Goal: Task Accomplishment & Management: Complete application form

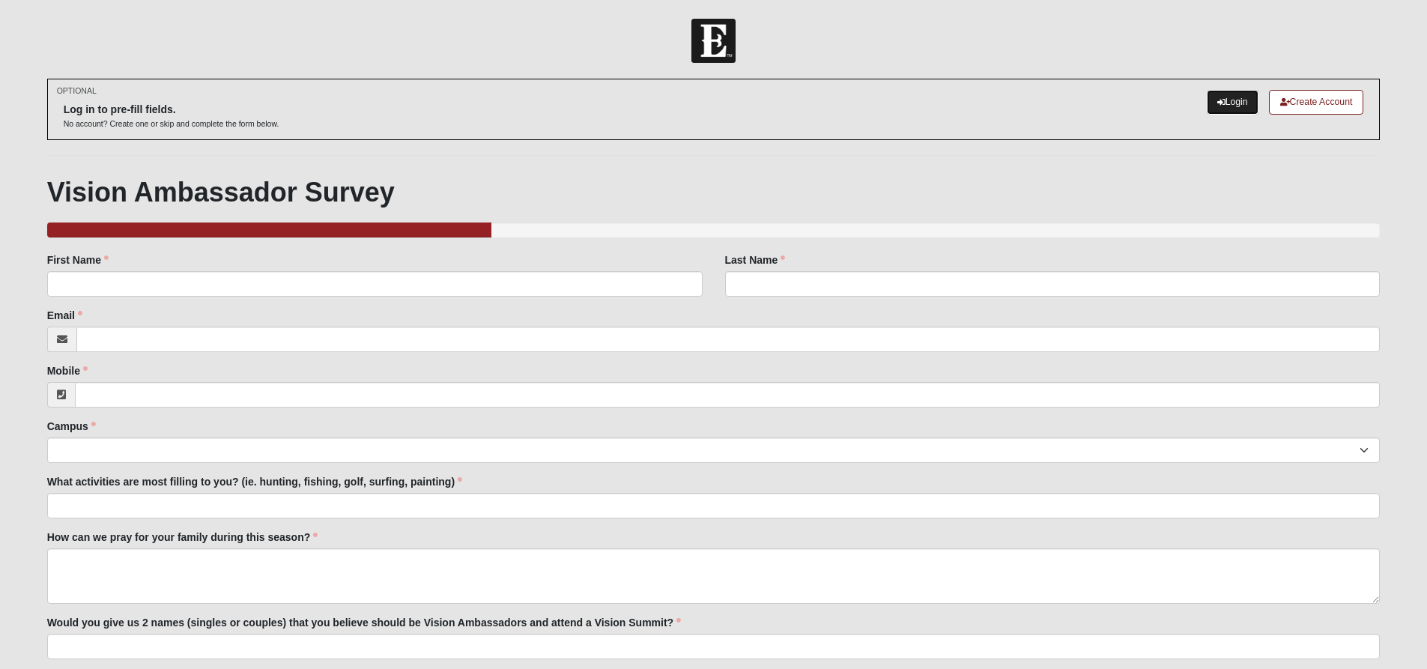
click at [1225, 105] on link "Login" at bounding box center [1233, 102] width 52 height 25
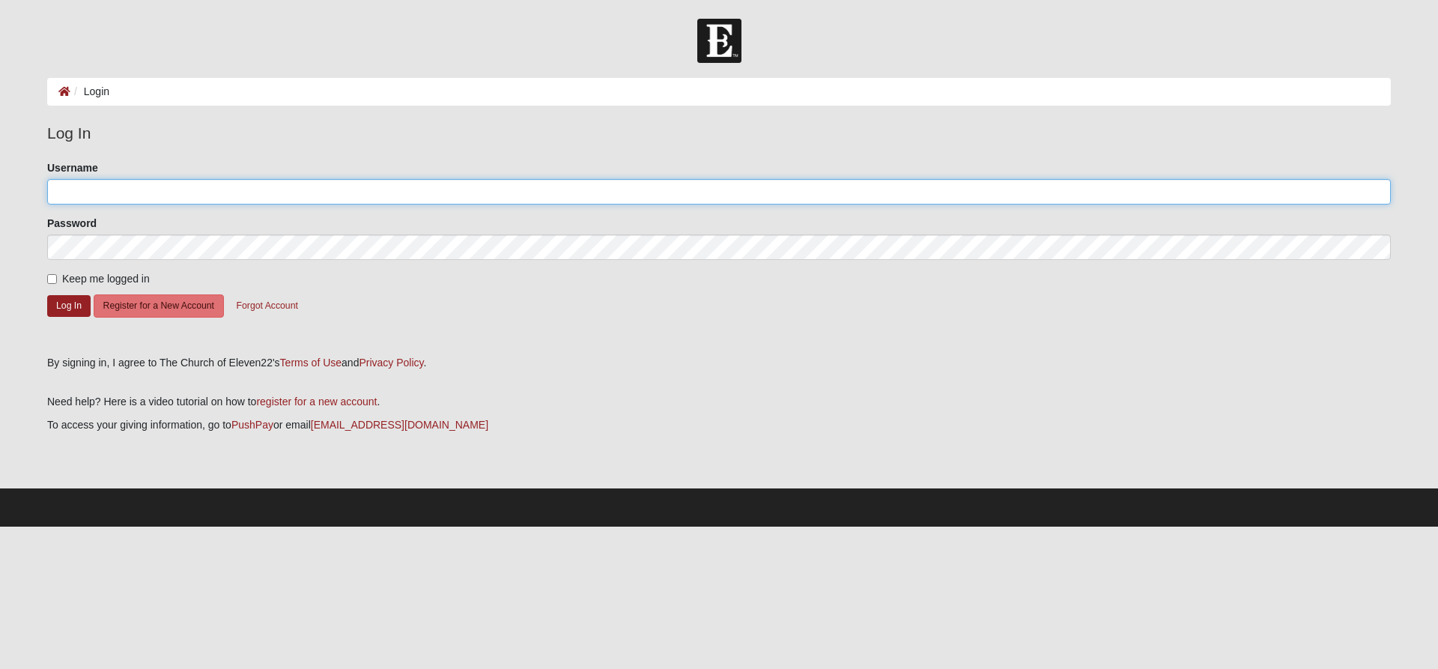
click at [297, 189] on input "Username" at bounding box center [719, 191] width 1344 height 25
type input "Melilani"
click at [70, 300] on button "Log In" at bounding box center [68, 306] width 43 height 22
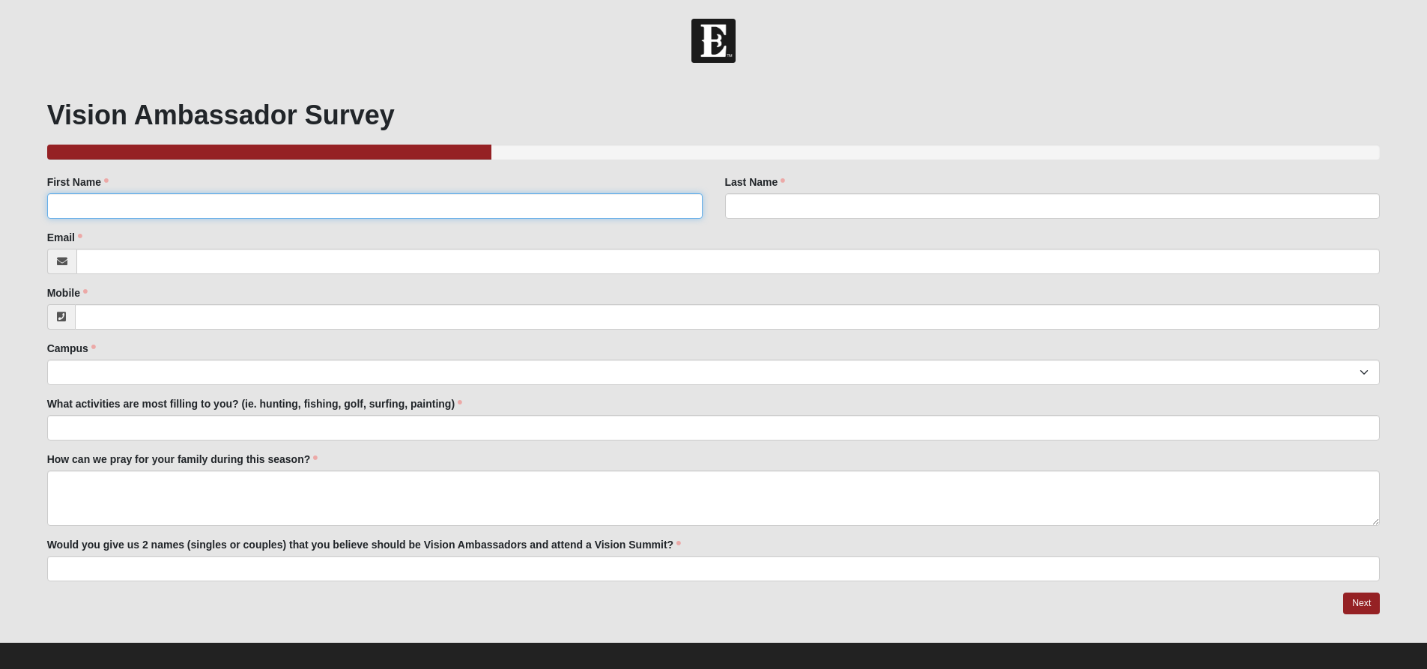
click at [289, 206] on input "First Name" at bounding box center [374, 205] width 655 height 25
type input "Melissa"
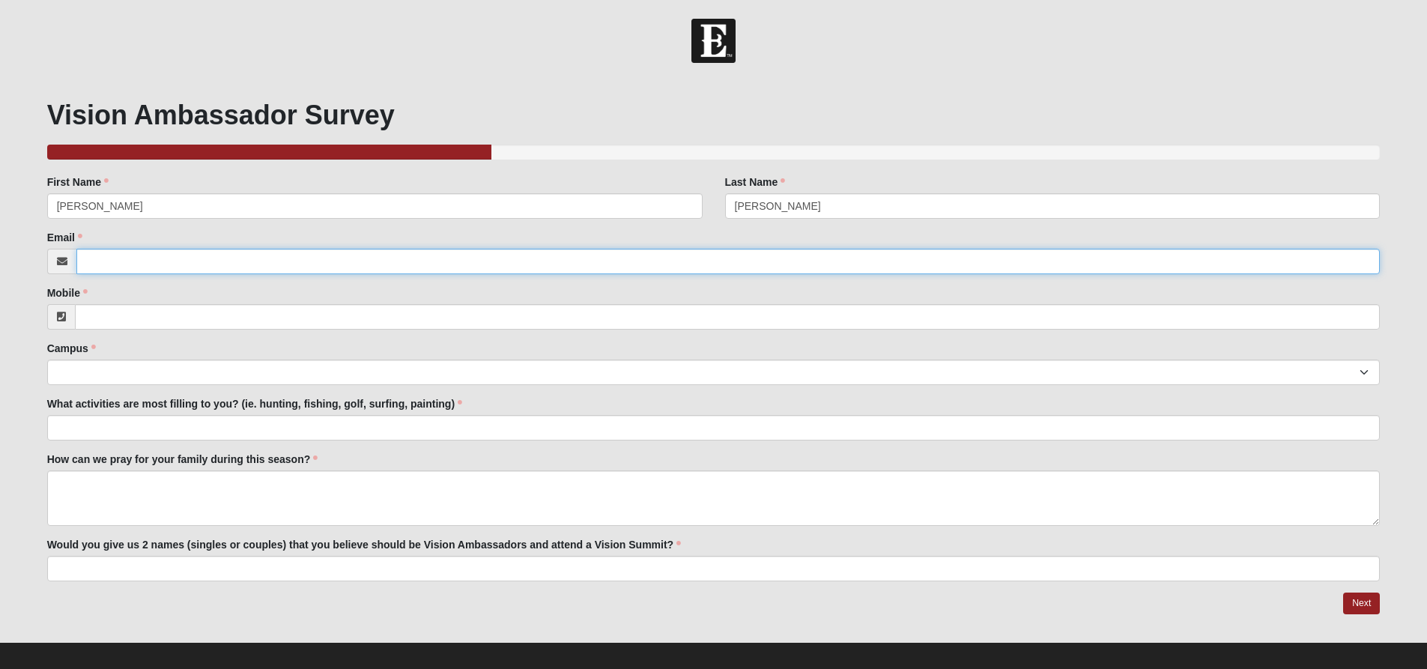
click at [196, 254] on input "Email" at bounding box center [728, 261] width 1304 height 25
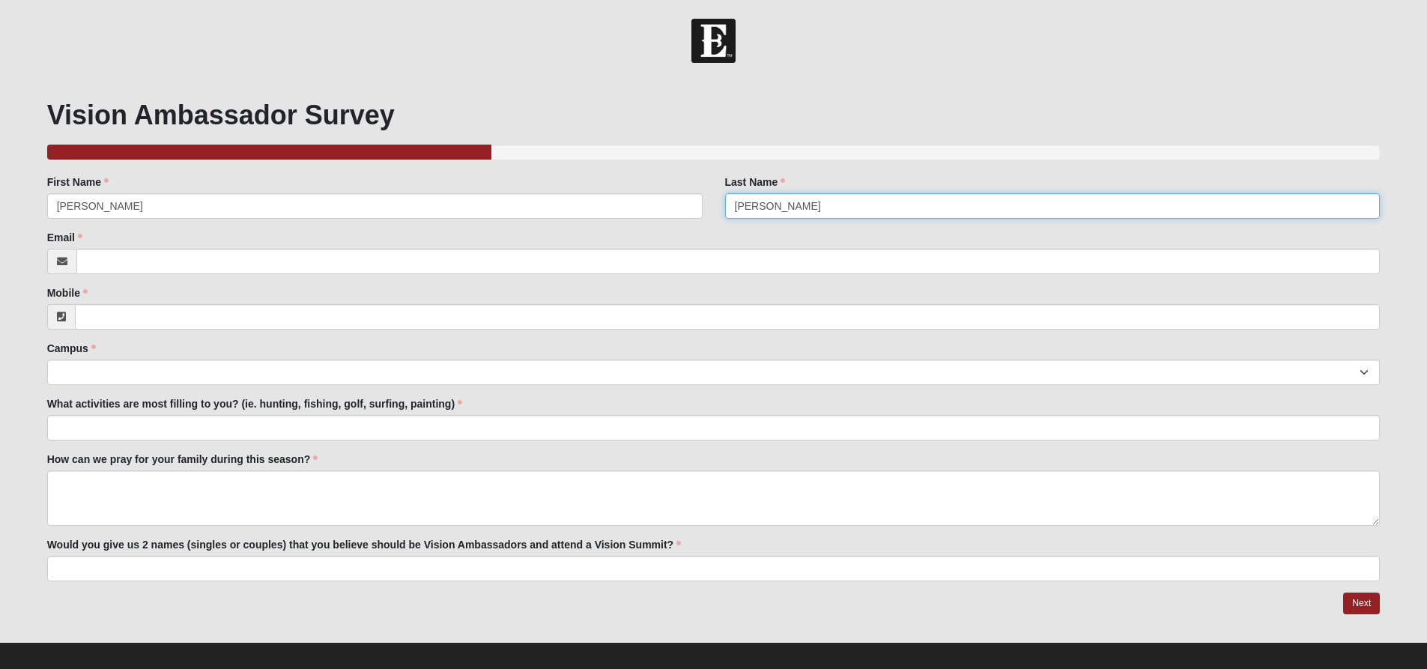
drag, startPoint x: 779, startPoint y: 205, endPoint x: 701, endPoint y: 203, distance: 77.9
click at [701, 203] on div "First Name Melissa First Name is required. Last Name Martinez Ballinger Last Na…" at bounding box center [714, 202] width 1356 height 55
type input "Ballinger"
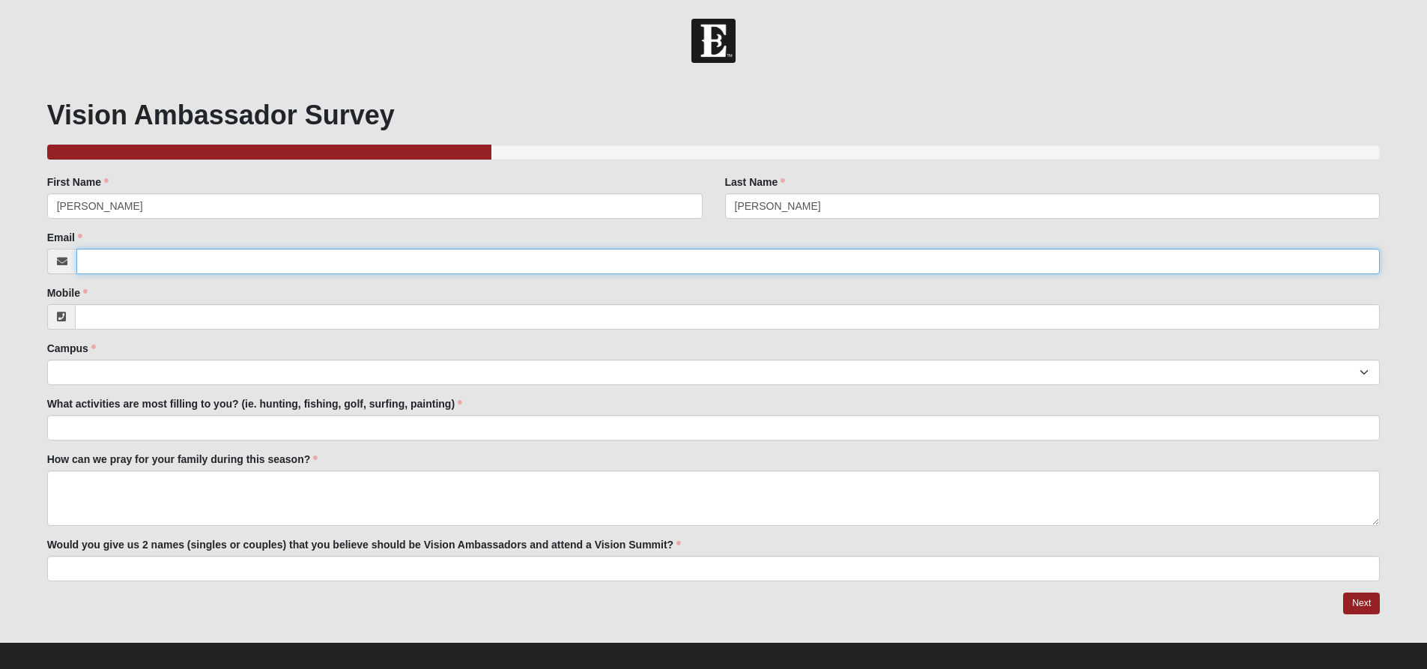
click at [634, 264] on input "Email" at bounding box center [728, 261] width 1304 height 25
type input "nanette.melissa@gmail.com"
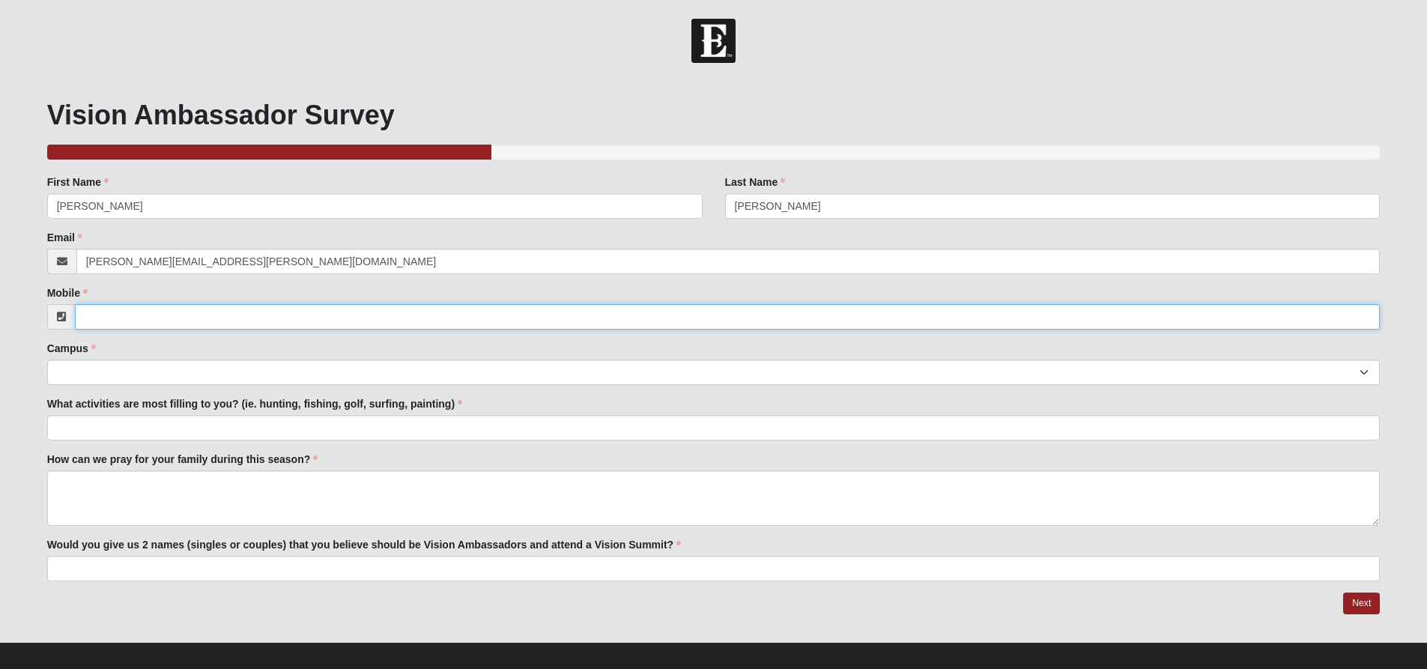
click at [434, 313] on input "Mobile" at bounding box center [728, 316] width 1306 height 25
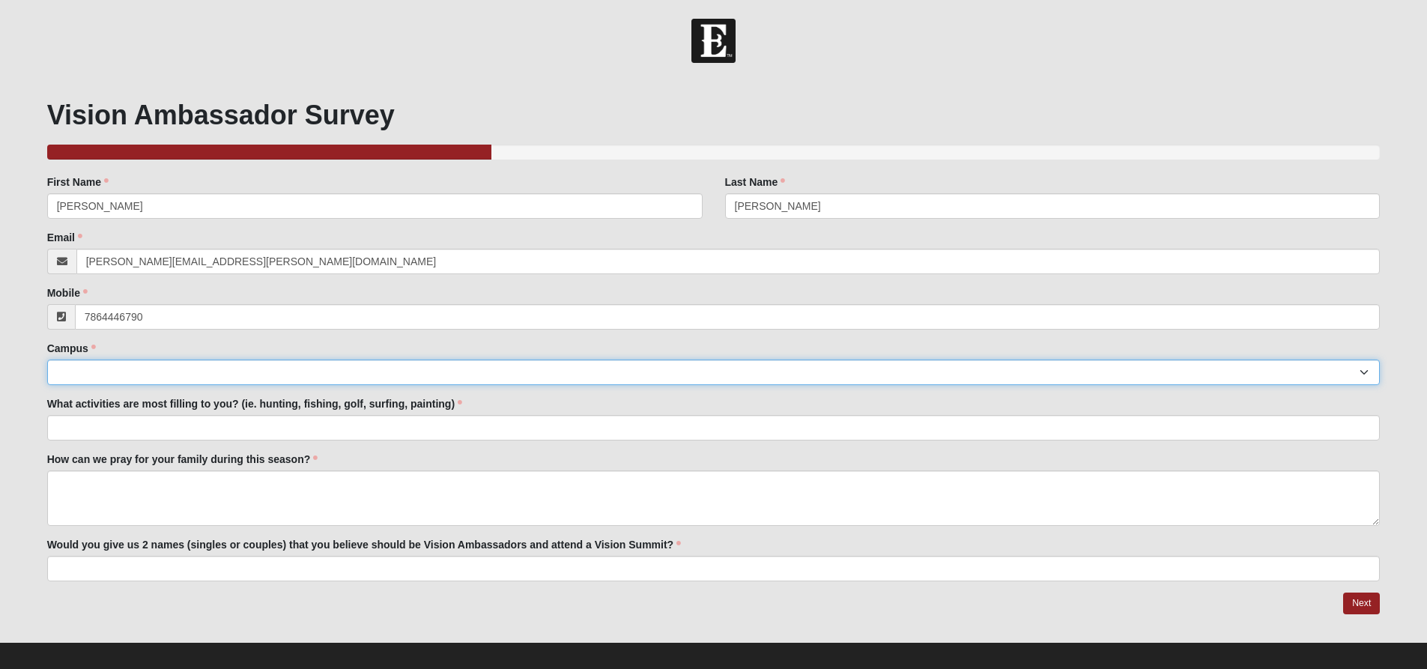
type input "(786) 444-6790"
click at [399, 364] on select "Arlington Baymeadows College Park Orlando (Coming Soon) Eleven22 Online Fleming…" at bounding box center [713, 372] width 1333 height 25
select select "3"
click at [47, 360] on select "Arlington Baymeadows College Park Orlando (Coming Soon) Eleven22 Online Fleming…" at bounding box center [713, 372] width 1333 height 25
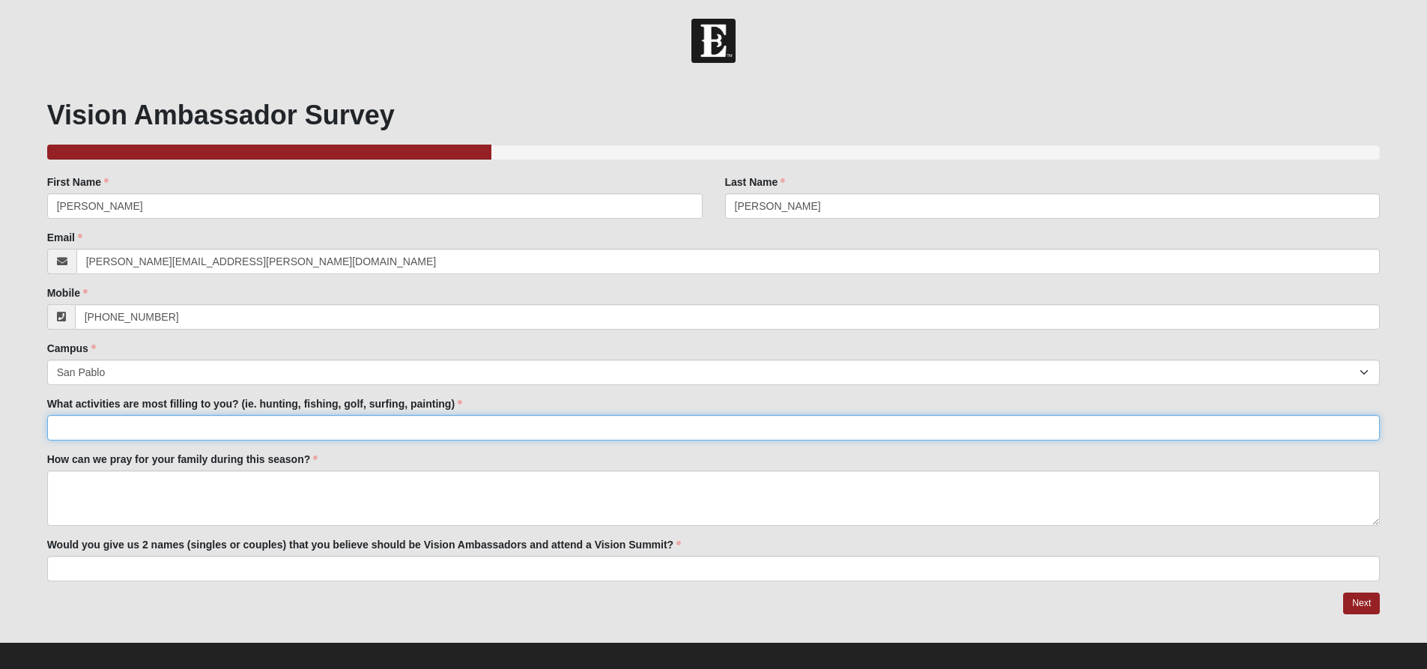
click at [240, 431] on input "What activities are most filling to you? (ie. hunting, fishing, golf, surfing, …" at bounding box center [713, 427] width 1333 height 25
click at [157, 429] on input "Reading by the beach, talking with someone under the stars, walking in nature" at bounding box center [713, 427] width 1333 height 25
type input "Reading, talking with someone under the stars, walking in nature"
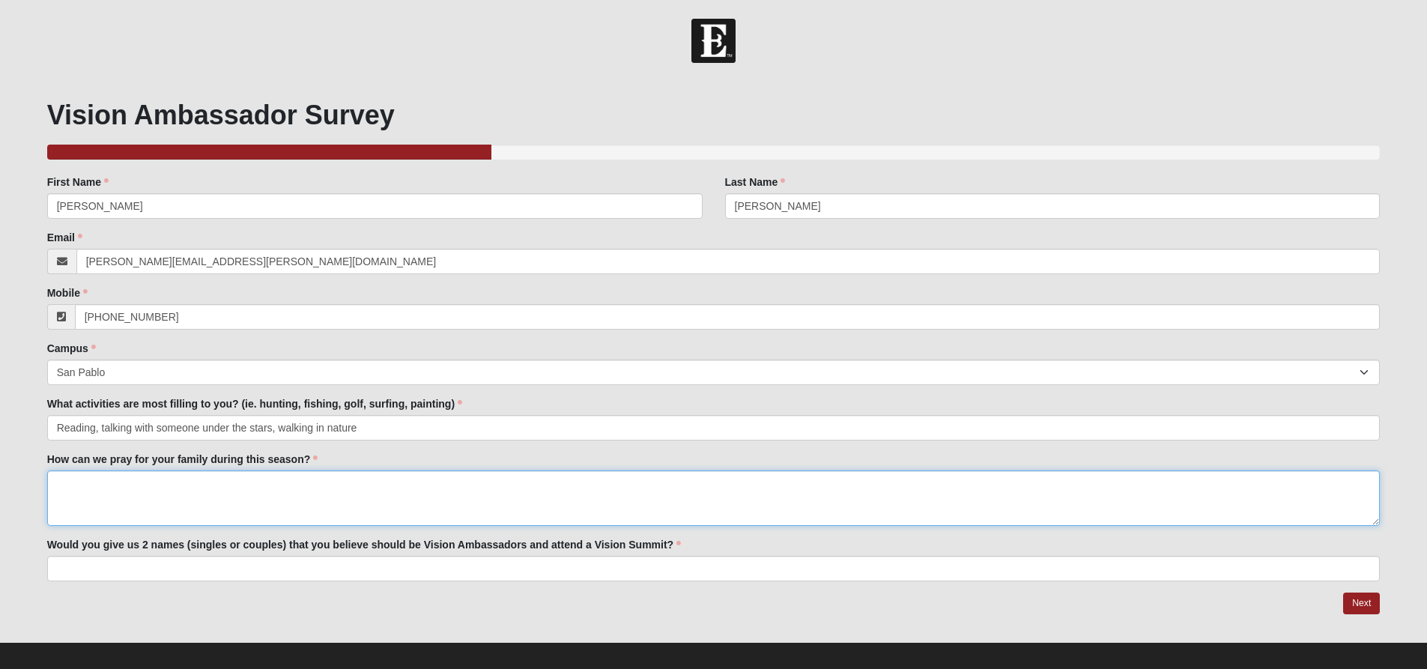
click at [361, 497] on textarea "How can we pray for your family during this season?" at bounding box center [713, 497] width 1333 height 55
click at [105, 479] on textarea "For discerment and direction from the Lord" at bounding box center [713, 497] width 1333 height 55
click at [280, 486] on textarea "For discernment and direction from the Lord" at bounding box center [713, 497] width 1333 height 55
click at [74, 480] on textarea "For discernment and direction from the Lord on specific next steps on" at bounding box center [713, 497] width 1333 height 55
click at [439, 487] on textarea "For God to continue to pour discernment and direction on specific next steps on" at bounding box center [713, 497] width 1333 height 55
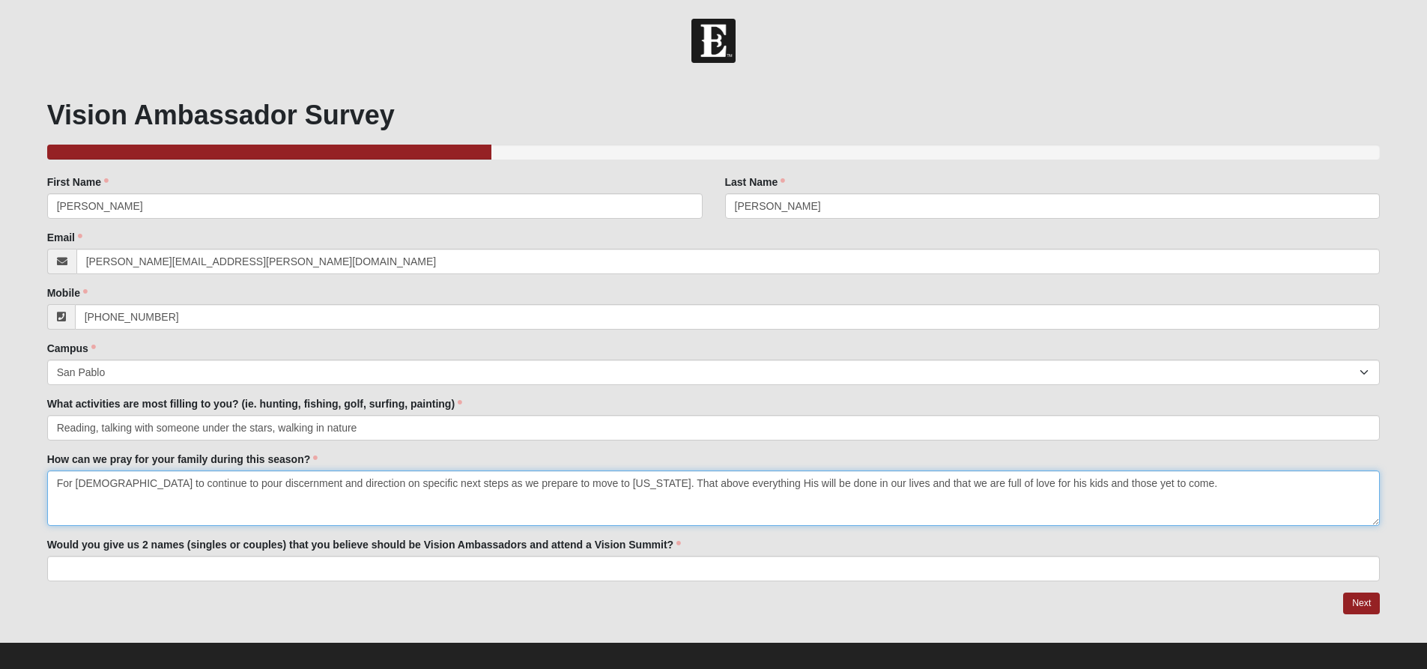
type textarea "For God to continue to pour discernment and direction on specific next steps as…"
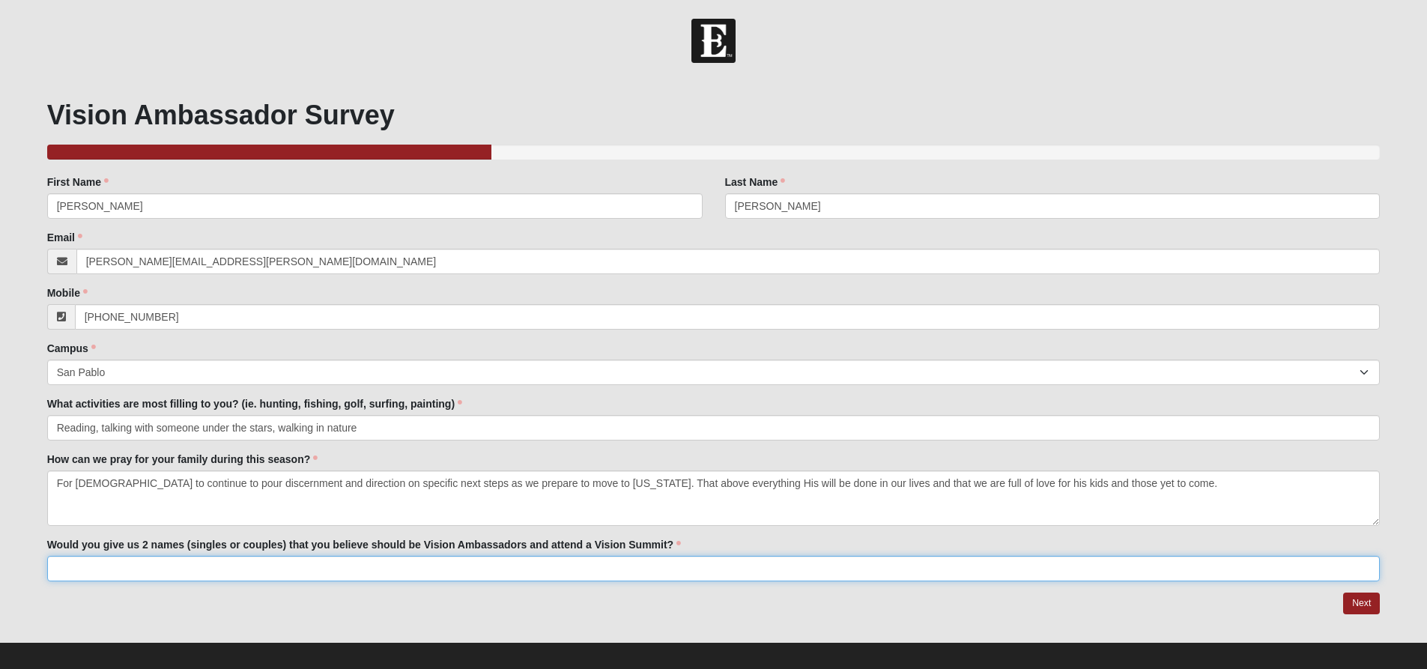
click at [500, 565] on input "Would you give us 2 names (singles or couples) that you believe should be Visio…" at bounding box center [713, 568] width 1333 height 25
type input "Sandra Santos"
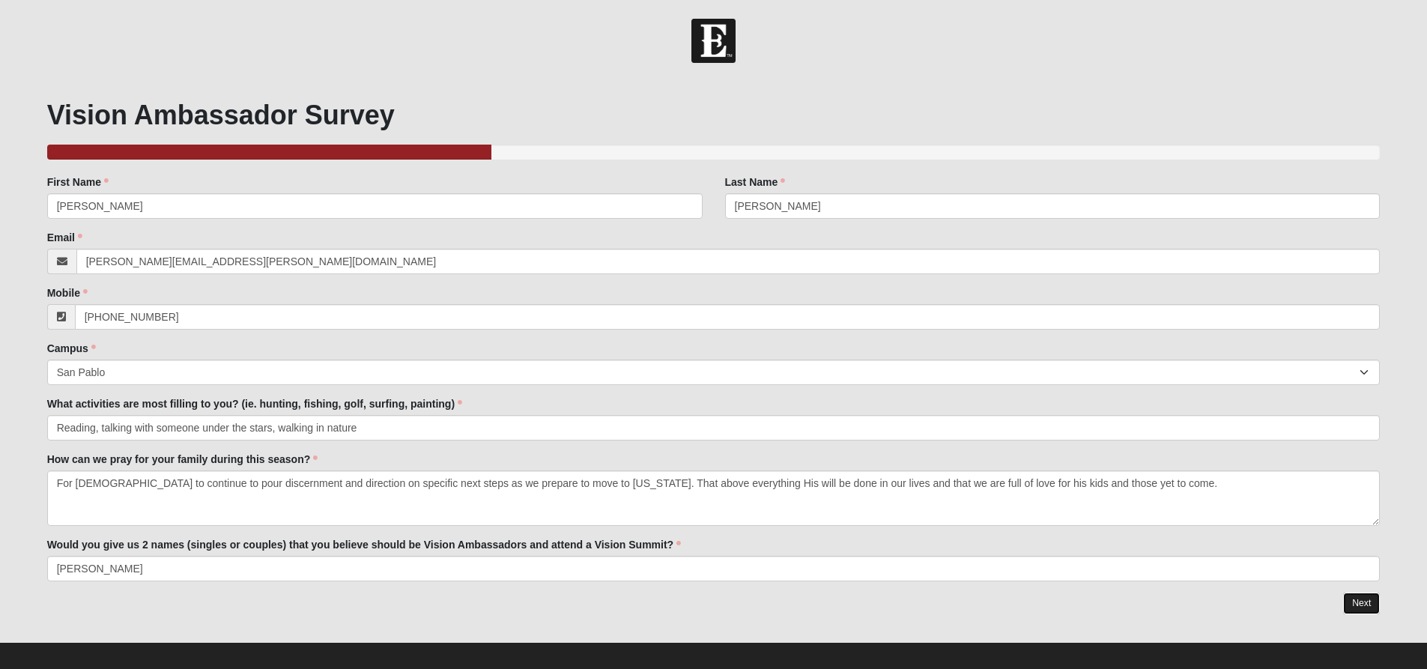
click at [1356, 605] on link "Next" at bounding box center [1361, 604] width 37 height 22
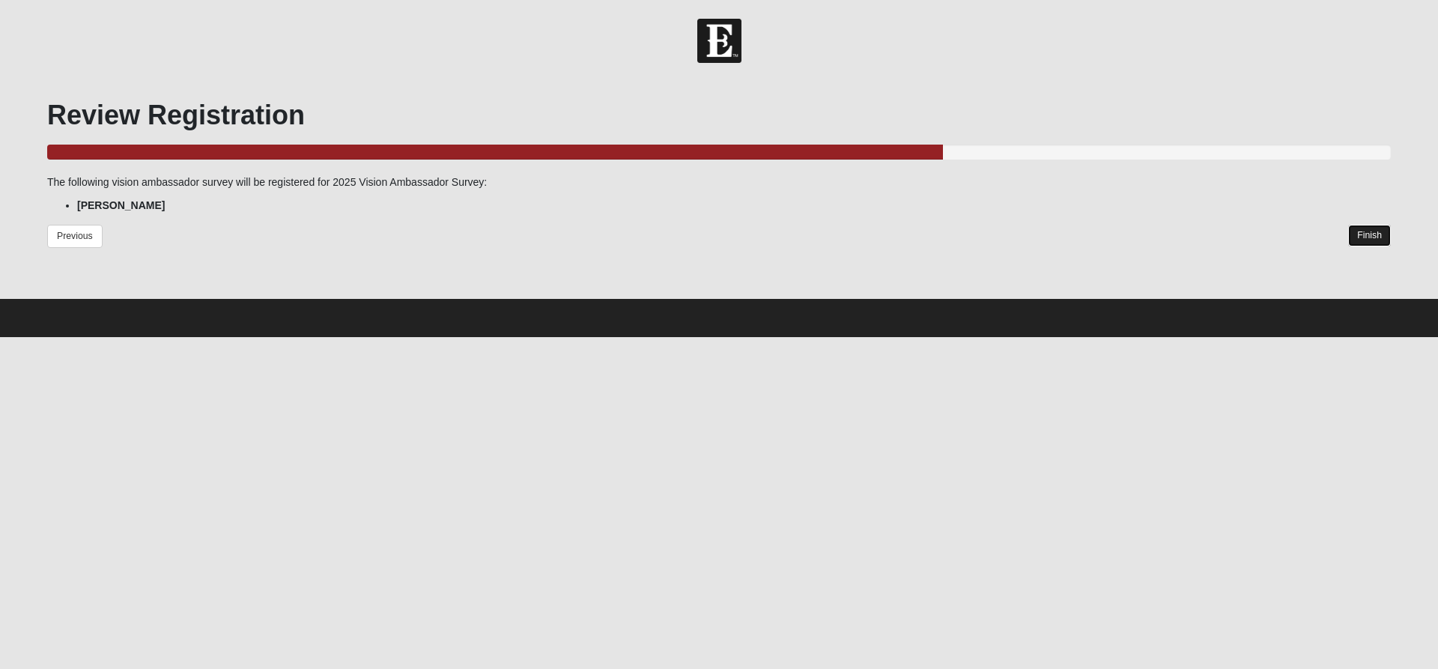
click at [1358, 236] on link "Finish" at bounding box center [1369, 236] width 43 height 22
